Goal: Task Accomplishment & Management: Use online tool/utility

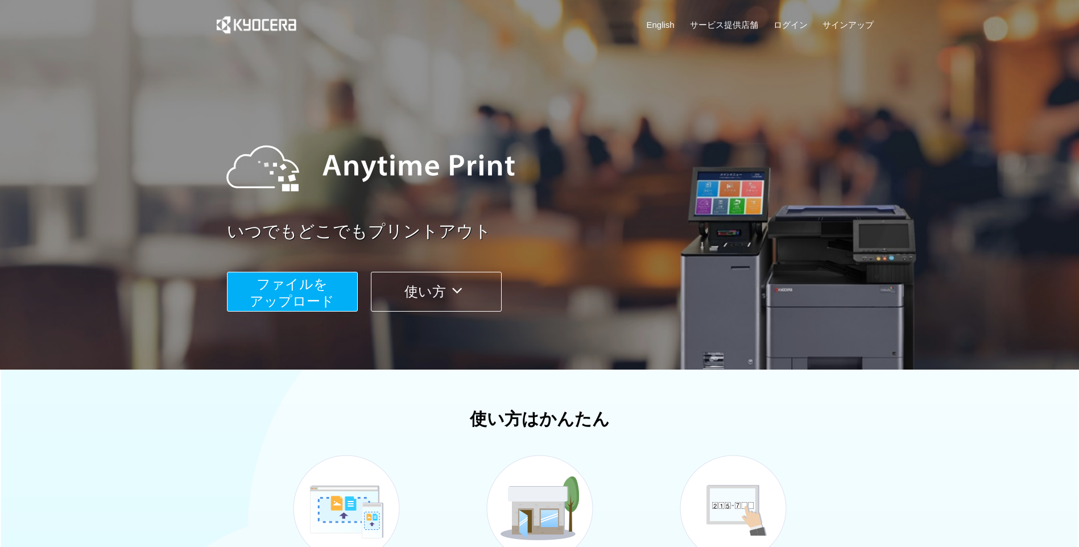
click at [269, 136] on span "ファイルを ​​アップロード" at bounding box center [292, 292] width 85 height 32
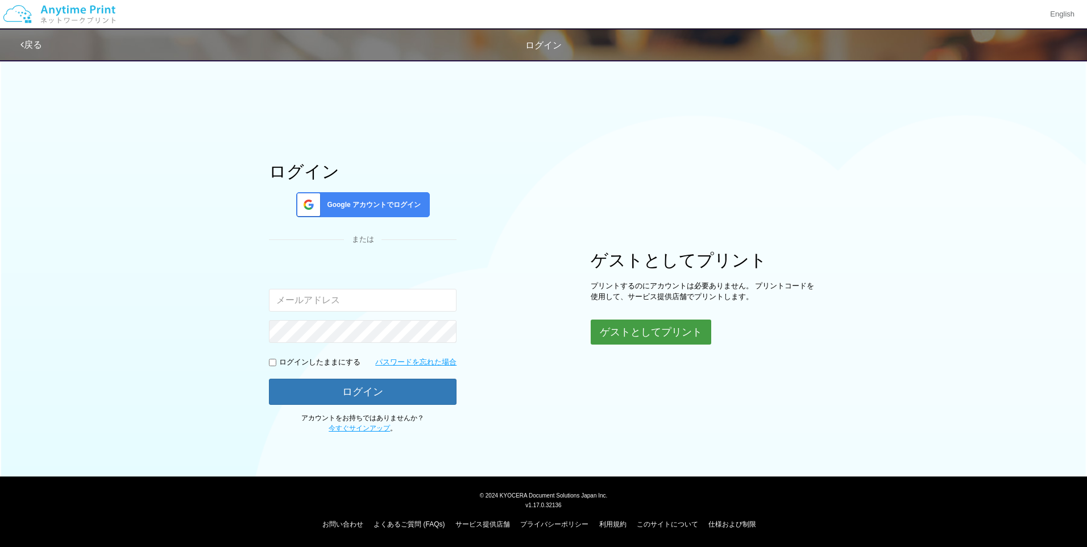
click at [269, 136] on button "ゲストとしてプリント" at bounding box center [651, 332] width 121 height 25
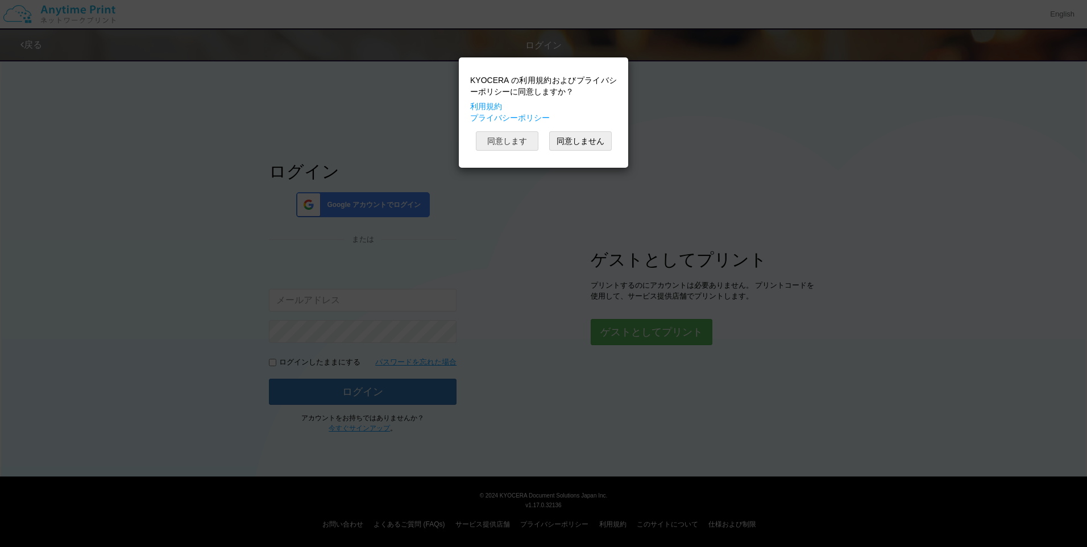
click at [269, 136] on button "同意します" at bounding box center [507, 140] width 63 height 19
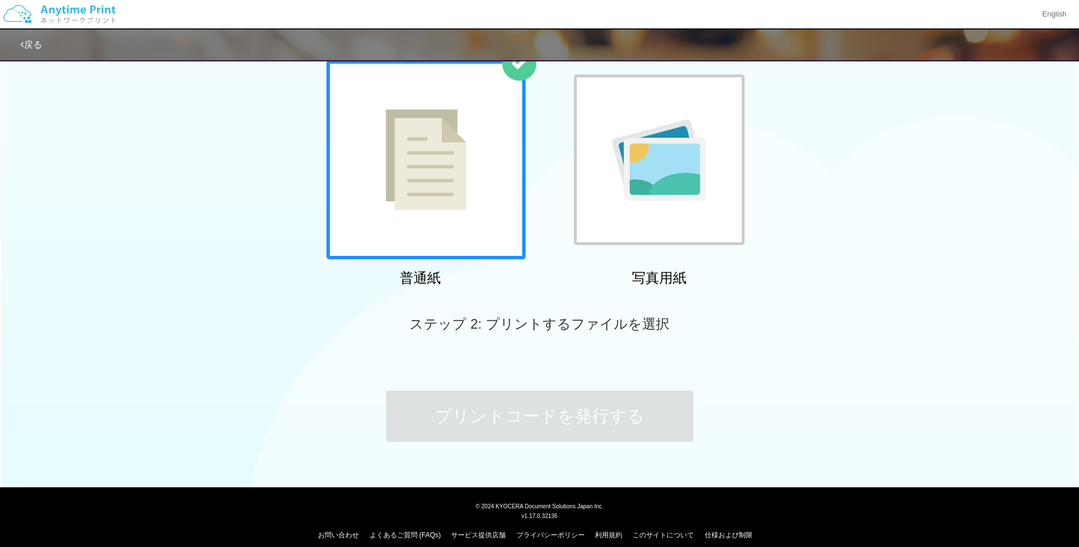
scroll to position [86, 0]
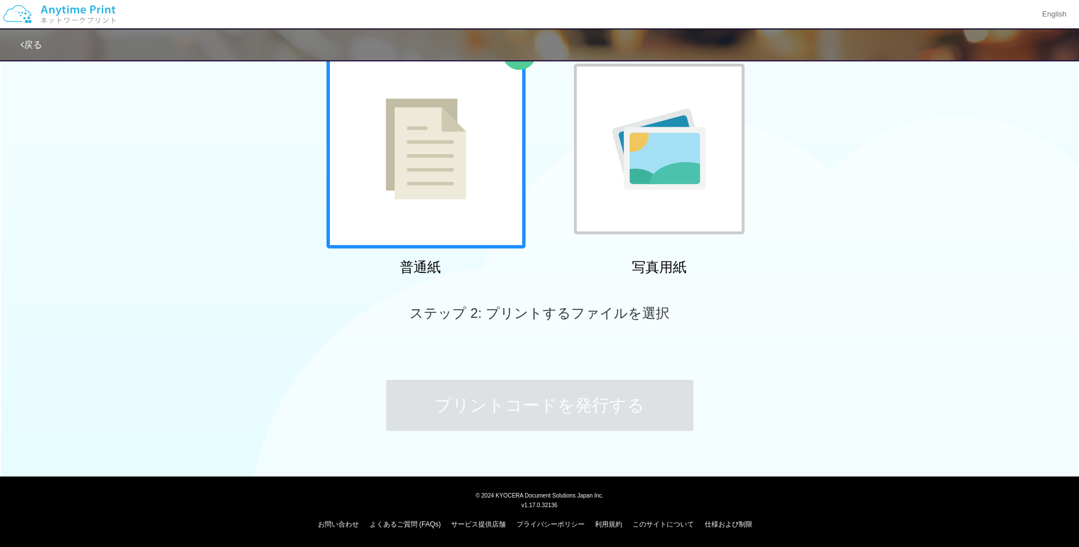
click at [269, 136] on div at bounding box center [425, 148] width 199 height 199
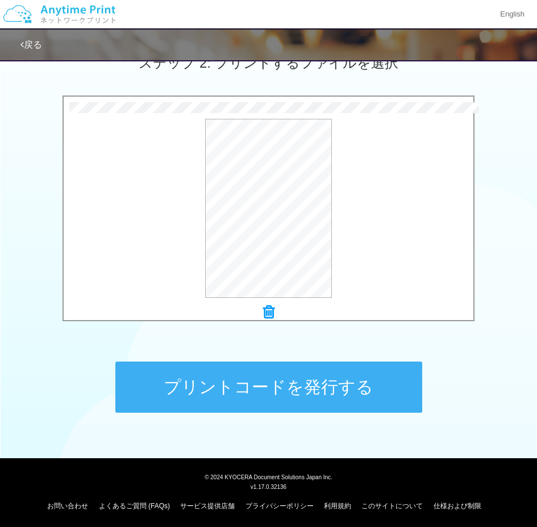
scroll to position [338, 0]
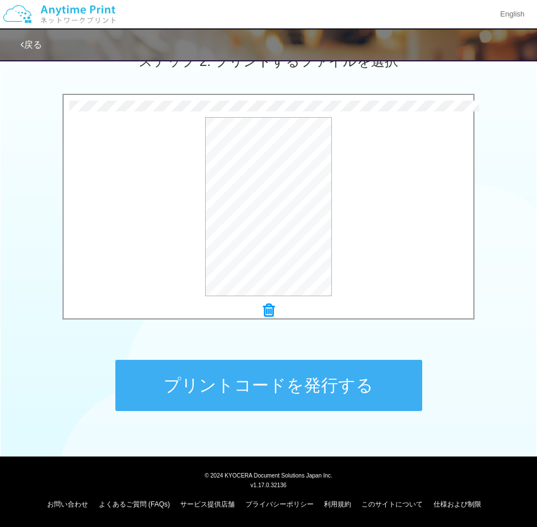
click at [147, 136] on button "プリントコードを発行する" at bounding box center [268, 385] width 307 height 51
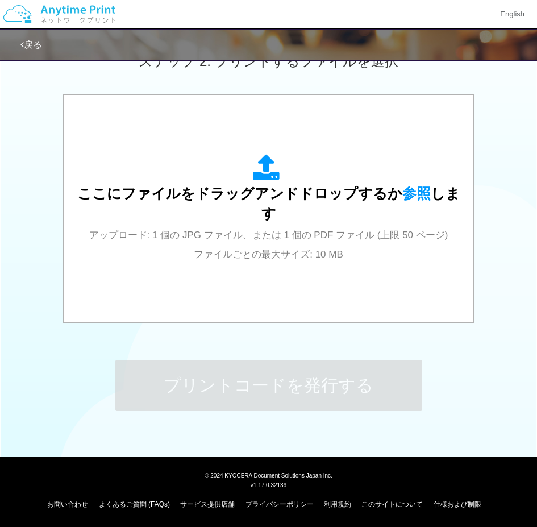
scroll to position [0, 0]
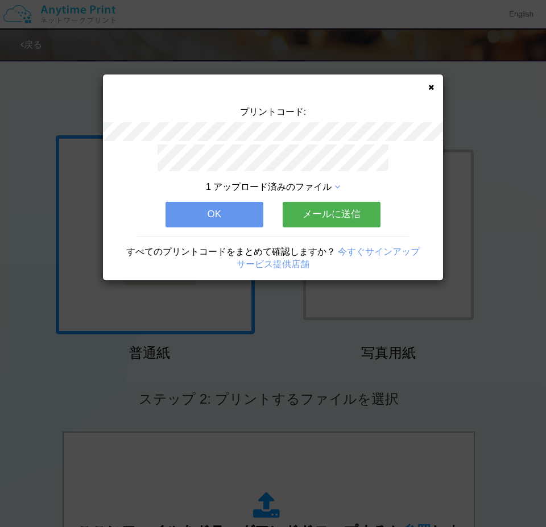
click at [190, 136] on button "OK" at bounding box center [214, 214] width 98 height 25
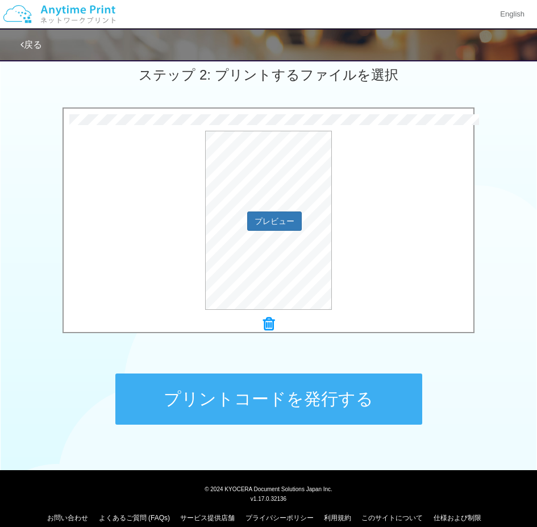
scroll to position [338, 0]
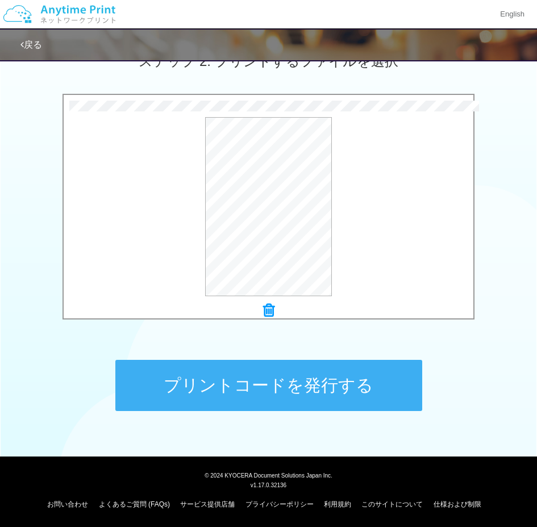
click at [196, 136] on button "プリントコードを発行する" at bounding box center [268, 385] width 307 height 51
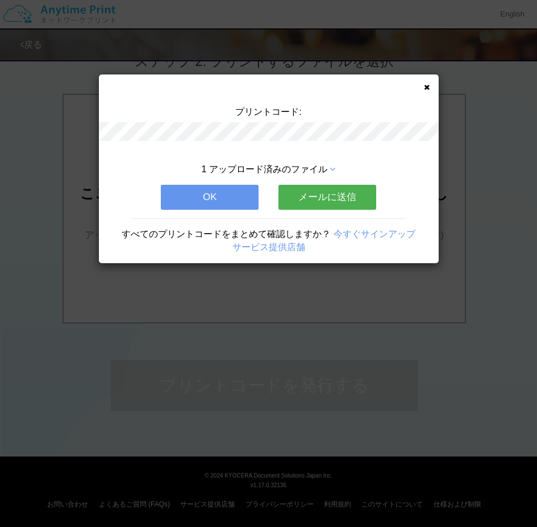
scroll to position [0, 0]
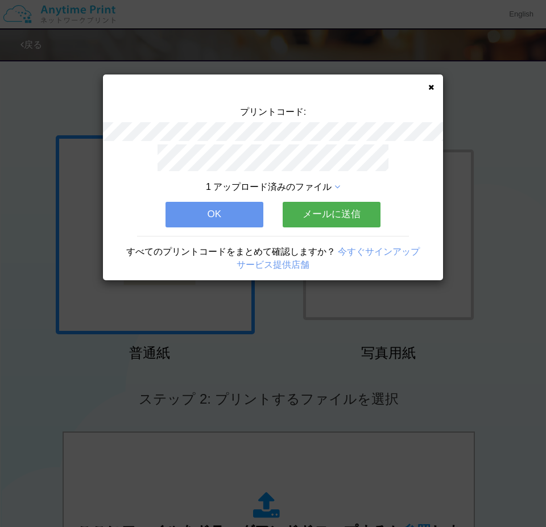
click at [269, 84] on icon at bounding box center [431, 87] width 6 height 7
